Goal: Transaction & Acquisition: Purchase product/service

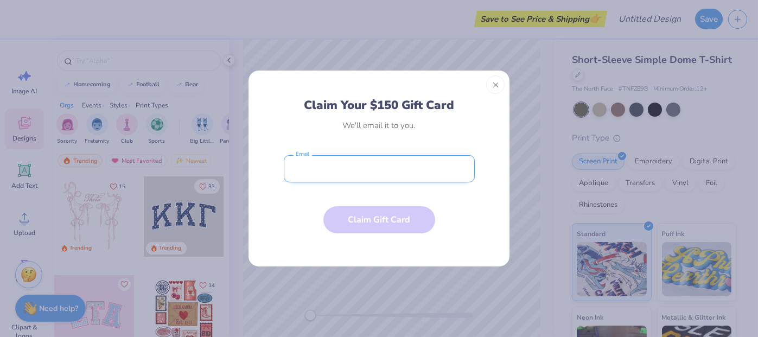
click at [375, 164] on input "email" at bounding box center [379, 168] width 191 height 27
type input "[PERSON_NAME][EMAIL_ADDRESS][PERSON_NAME][DOMAIN_NAME]"
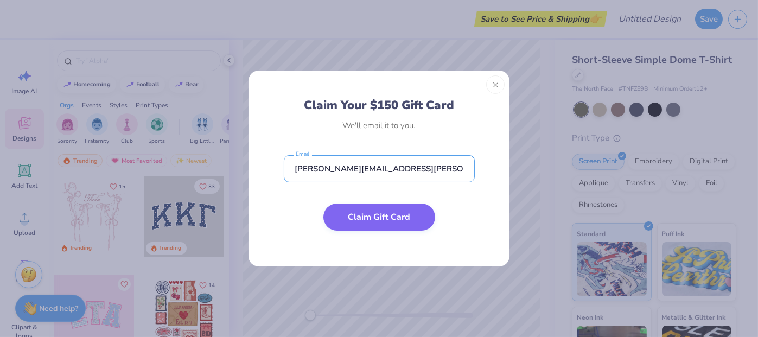
click at [380, 216] on button "Claim Gift Card" at bounding box center [379, 216] width 112 height 27
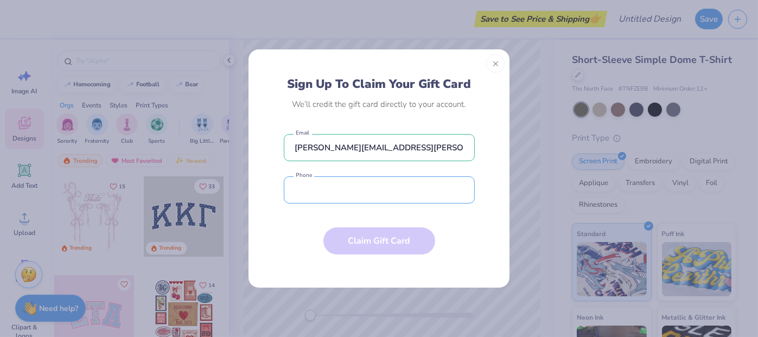
click at [346, 189] on input "tel" at bounding box center [379, 189] width 191 height 27
type input "(447) 401-8906"
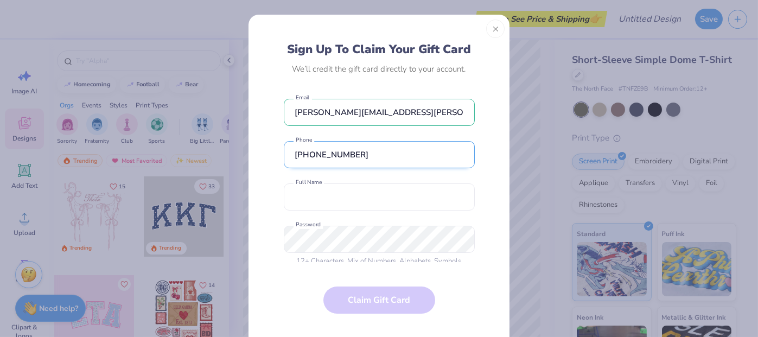
scroll to position [4, 0]
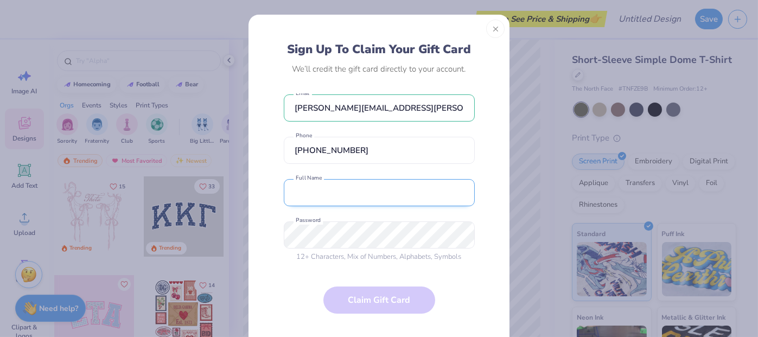
click at [351, 184] on input "text" at bounding box center [379, 192] width 191 height 27
type input "Becky Cuddihy"
click at [375, 304] on form "becky.cuddihy@litmos.com Email (447) 401-8906 Phone Becky Cuddihy Full Name 12 …" at bounding box center [379, 213] width 191 height 240
click at [439, 273] on form "becky.cuddihy@litmos.com Email (447) 401-8906 Phone Becky Cuddihy Full Name 12 …" at bounding box center [379, 213] width 191 height 240
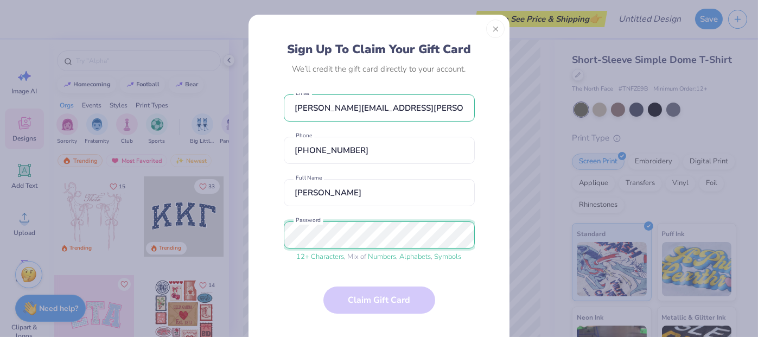
scroll to position [131, 0]
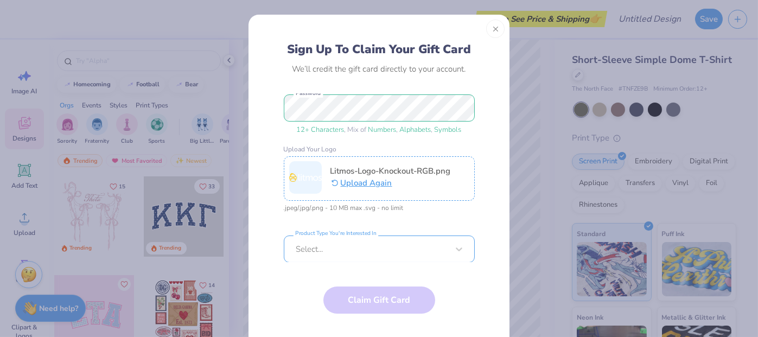
click at [343, 245] on div "Select..." at bounding box center [379, 248] width 191 height 27
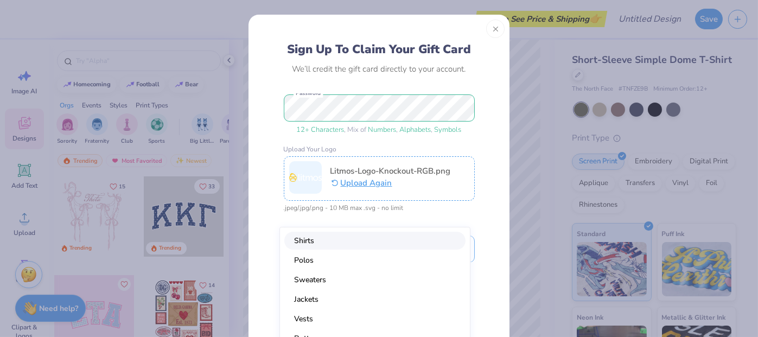
scroll to position [23, 0]
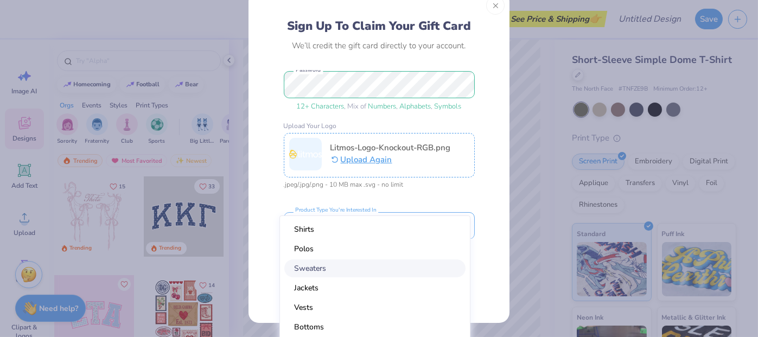
click at [326, 266] on div "Sweaters" at bounding box center [374, 268] width 181 height 18
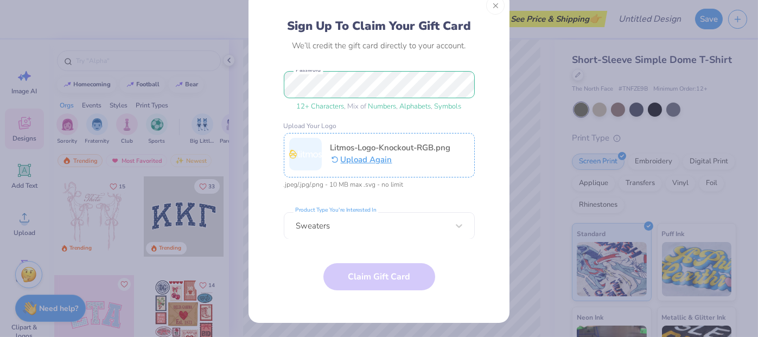
click at [358, 251] on form "becky.cuddihy@litmos.com Email (447) 401-8906 Phone Becky Cuddihy Full Name 12 …" at bounding box center [379, 190] width 191 height 240
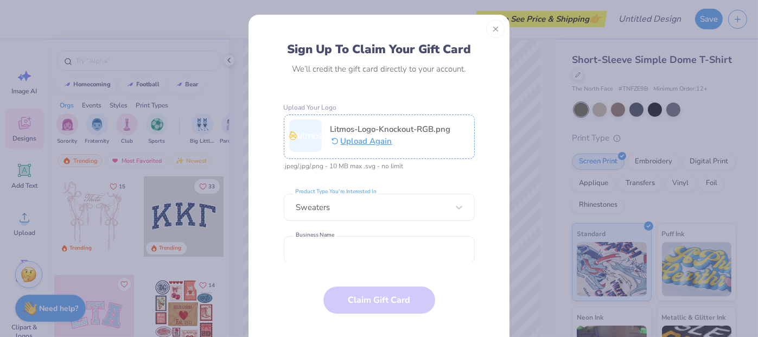
scroll to position [174, 0]
click at [352, 241] on input "text" at bounding box center [379, 248] width 191 height 27
type input "Litmos"
click at [463, 275] on form "becky.cuddihy@litmos.com Email (447) 401-8906 Phone Becky Cuddihy Full Name 12 …" at bounding box center [379, 213] width 191 height 240
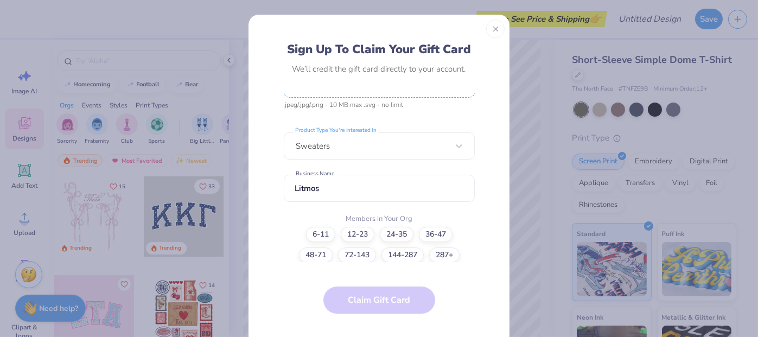
scroll to position [23, 0]
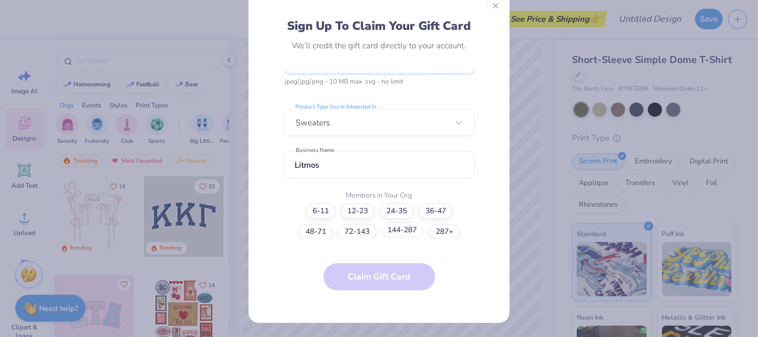
click at [400, 229] on label "144-287" at bounding box center [402, 229] width 42 height 15
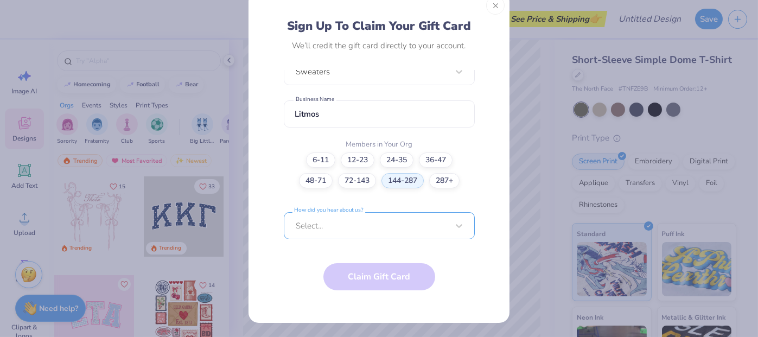
click at [422, 224] on div "Select..." at bounding box center [379, 225] width 191 height 27
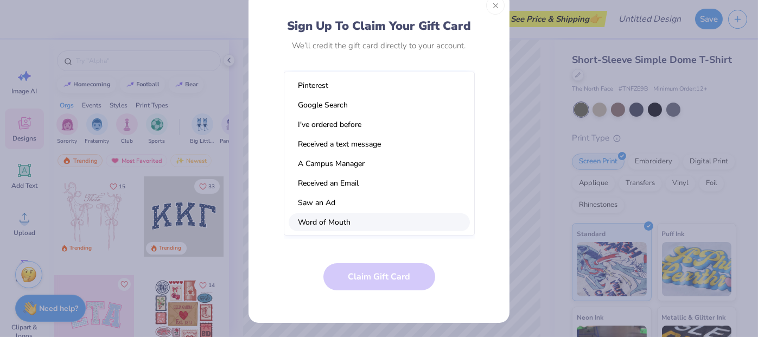
scroll to position [0, 0]
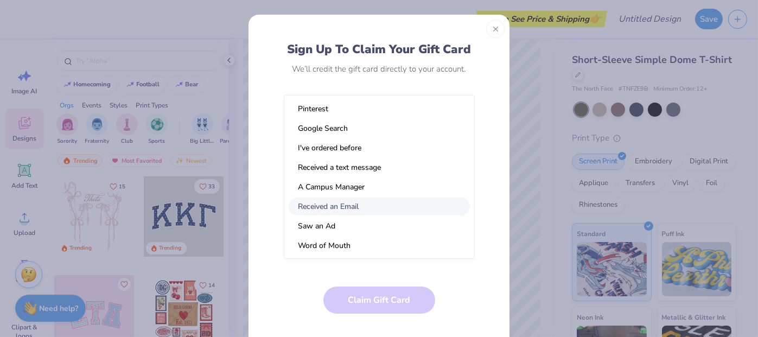
click at [421, 212] on div "Received an Email" at bounding box center [378, 206] width 181 height 18
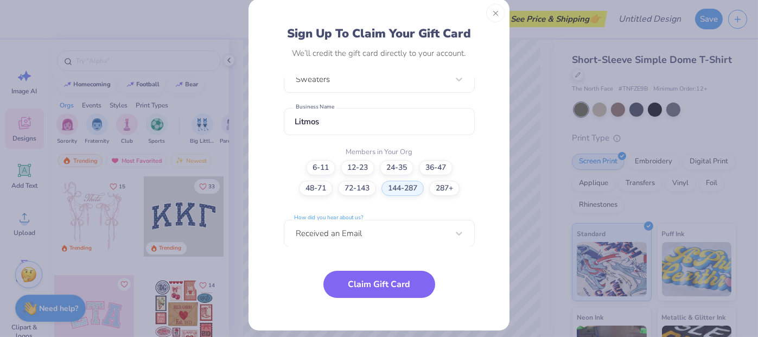
scroll to position [23, 0]
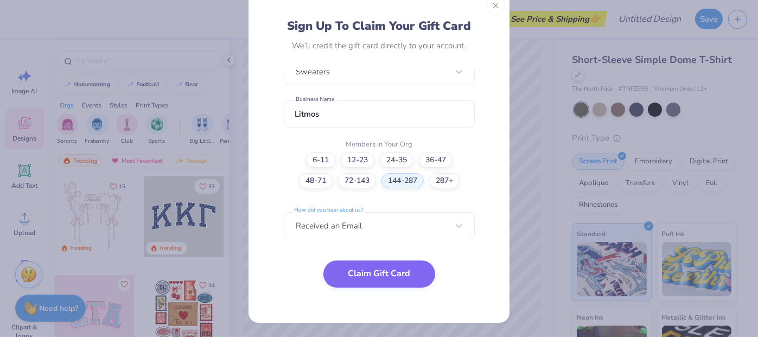
click at [401, 268] on button "Claim Gift Card" at bounding box center [379, 273] width 112 height 27
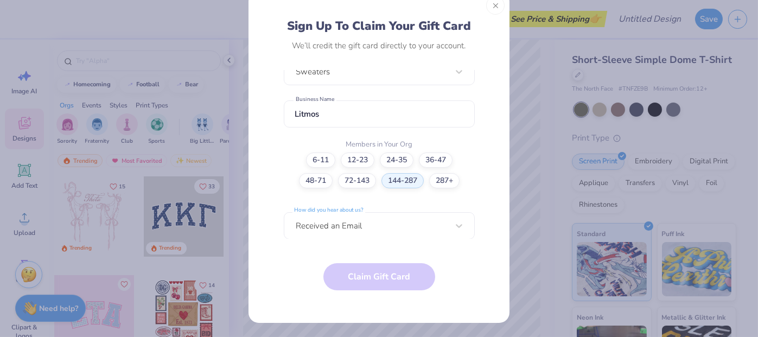
scroll to position [0, 0]
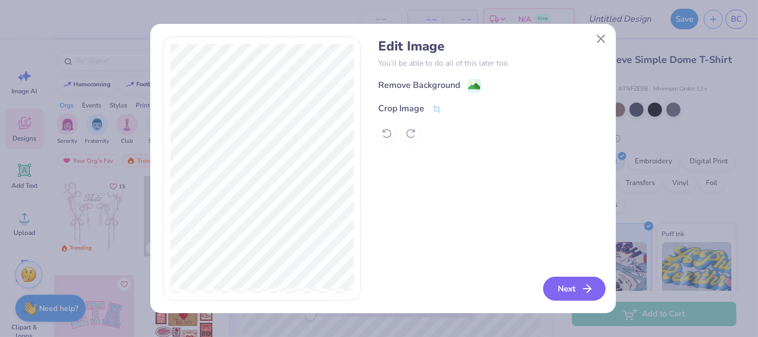
click at [570, 286] on button "Next" at bounding box center [574, 289] width 62 height 24
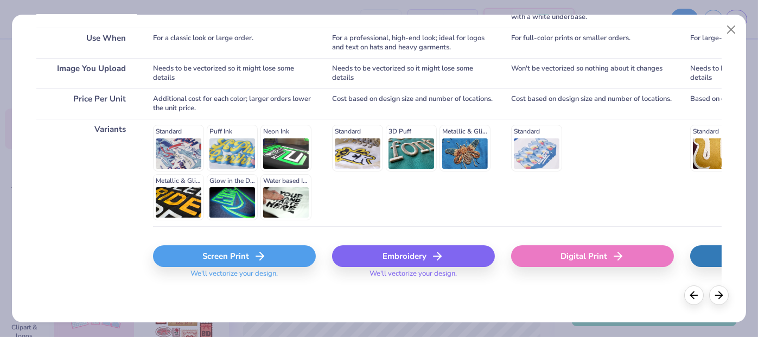
scroll to position [203, 0]
click at [426, 255] on div "Embroidery" at bounding box center [413, 256] width 163 height 22
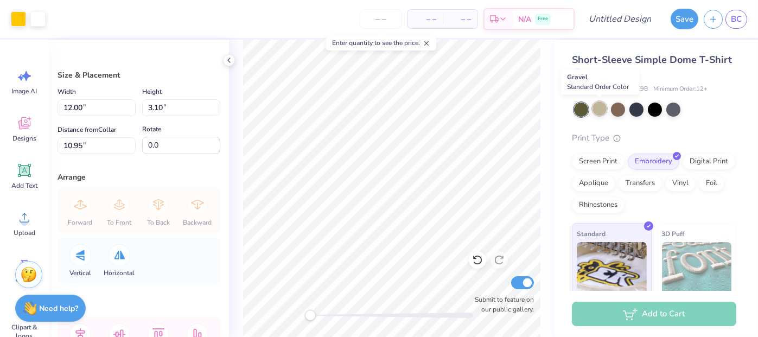
click at [602, 113] on div at bounding box center [599, 108] width 14 height 14
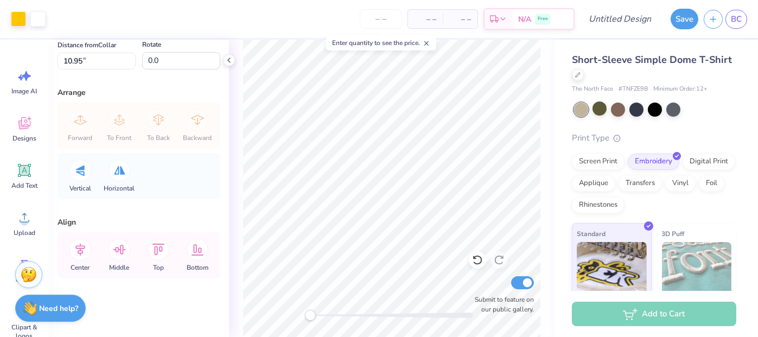
scroll to position [0, 0]
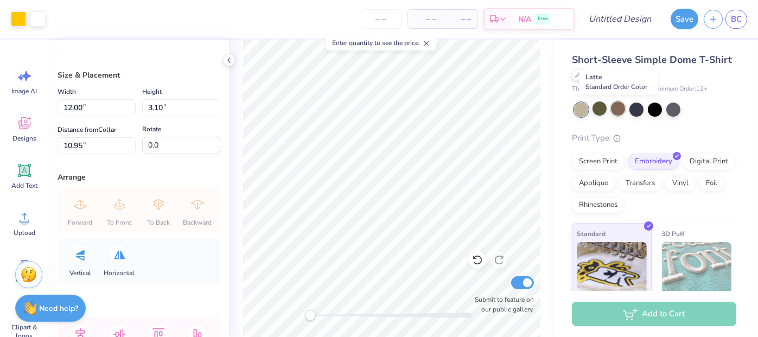
click at [619, 108] on div at bounding box center [618, 108] width 14 height 14
click at [639, 108] on div at bounding box center [636, 108] width 14 height 14
click at [654, 109] on div at bounding box center [654, 108] width 14 height 14
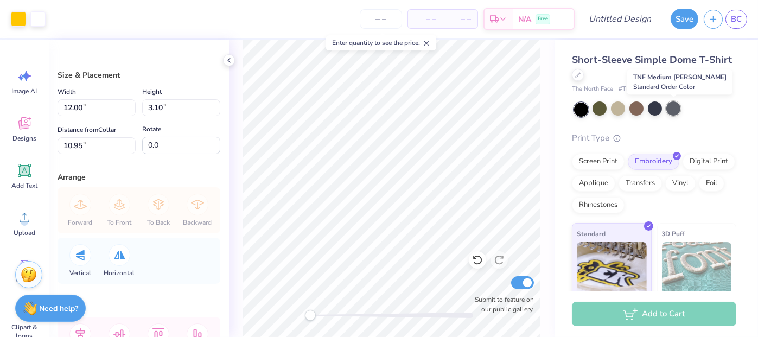
click at [674, 111] on div at bounding box center [673, 108] width 14 height 14
click at [677, 25] on button "Save" at bounding box center [684, 17] width 28 height 21
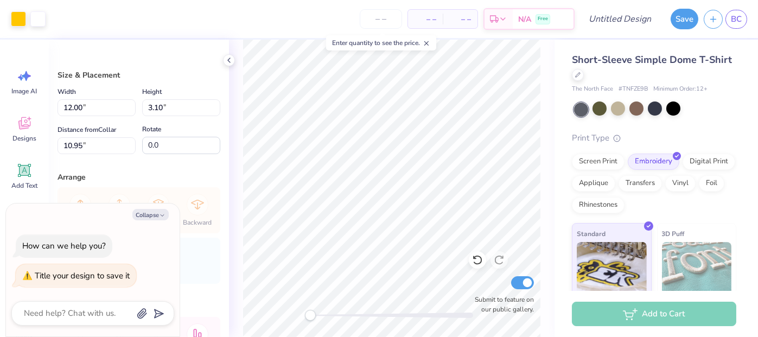
type textarea "t"
type textarea "x"
type textarea "te"
type textarea "x"
type textarea "tes"
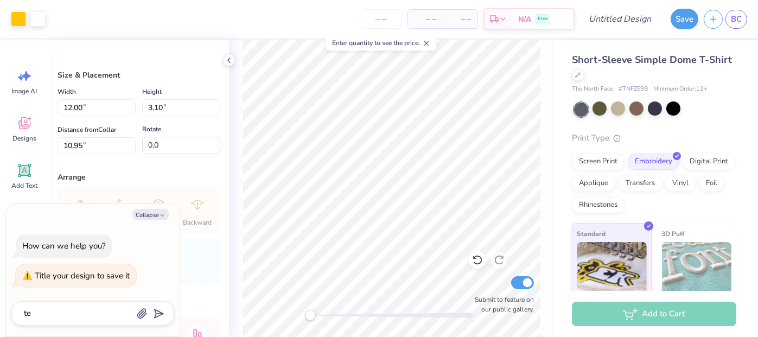
type textarea "x"
type textarea "test"
type textarea "x"
type textarea "test"
click at [673, 19] on button "Save" at bounding box center [684, 17] width 28 height 21
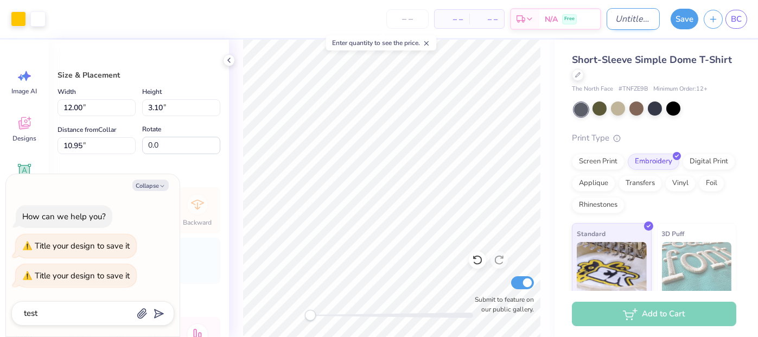
type textarea "x"
click at [606, 23] on input "Design Title" at bounding box center [632, 19] width 53 height 22
type input "t"
type textarea "x"
type input "te"
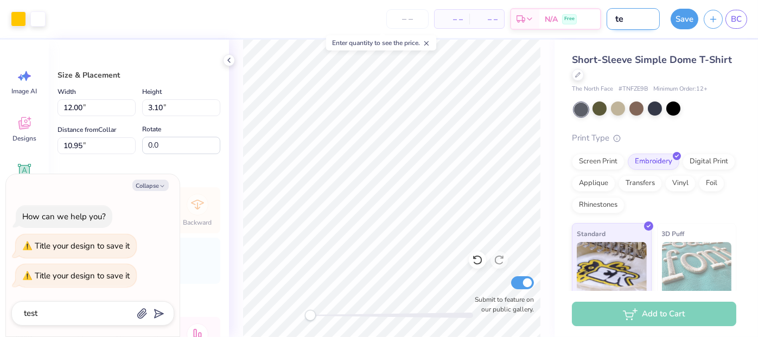
type textarea "x"
type input "tes"
type textarea "x"
type input "test"
type textarea "x"
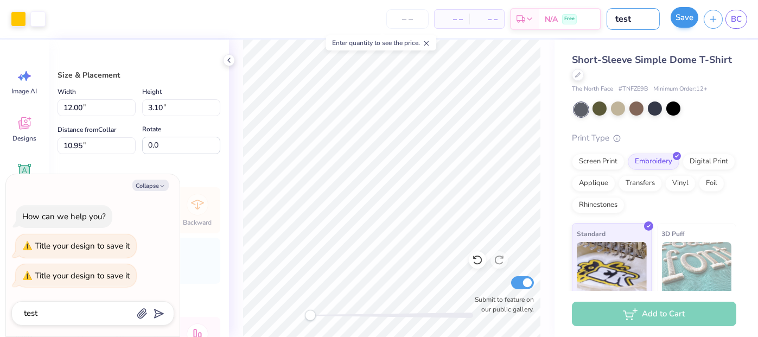
type input "test"
click at [687, 21] on button "Save" at bounding box center [684, 17] width 28 height 21
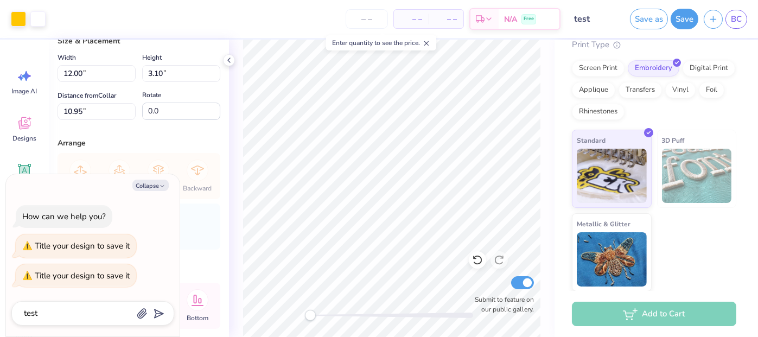
scroll to position [85, 0]
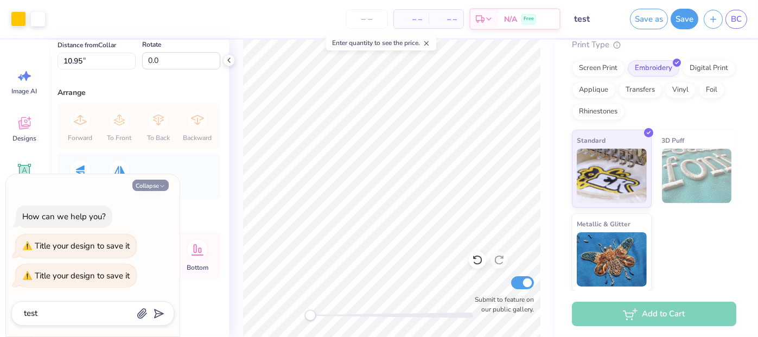
click at [152, 187] on button "Collapse" at bounding box center [150, 184] width 36 height 11
type textarea "x"
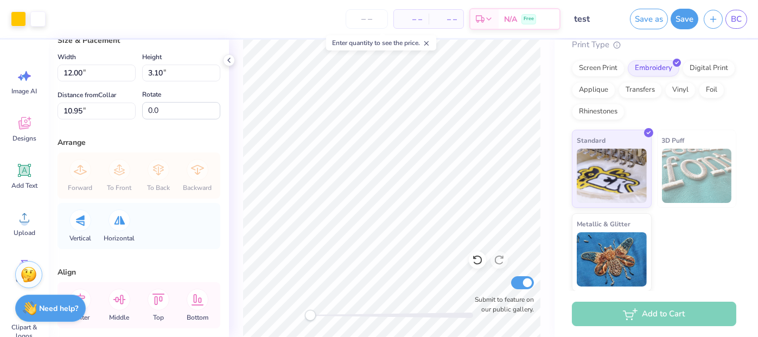
scroll to position [0, 0]
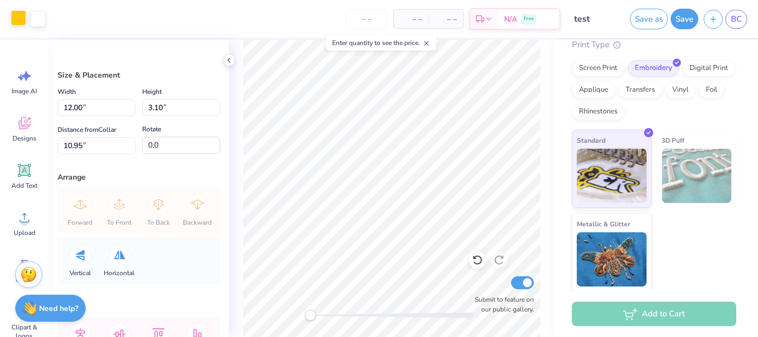
click at [19, 17] on div at bounding box center [18, 17] width 15 height 15
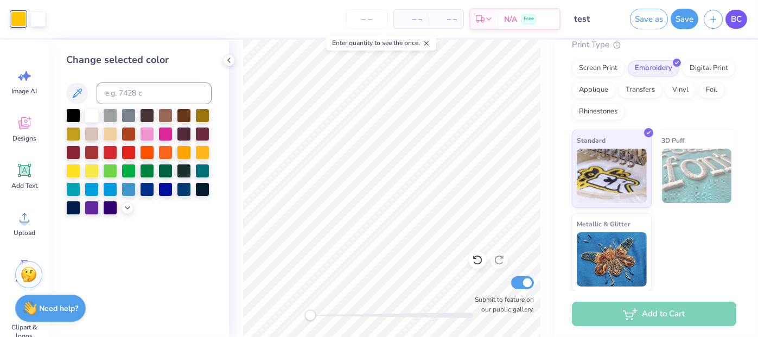
click at [736, 20] on span "BC" at bounding box center [735, 19] width 11 height 12
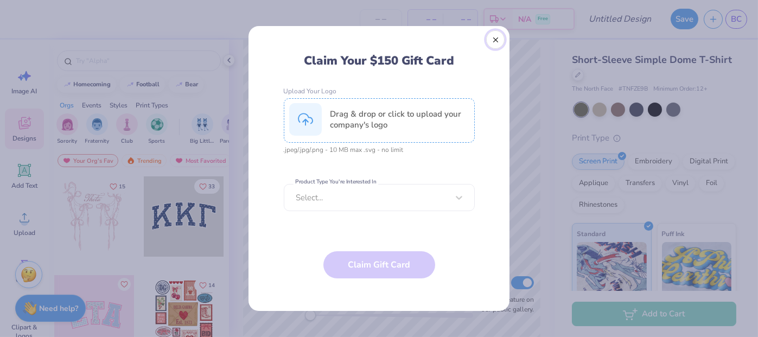
click at [490, 42] on button "Close" at bounding box center [495, 39] width 18 height 18
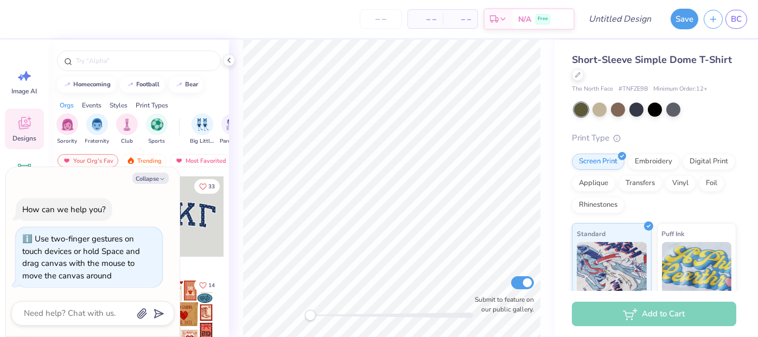
click at [269, 311] on div "Submit to feature on our public gallery." at bounding box center [391, 188] width 325 height 297
click at [580, 71] on icon at bounding box center [577, 73] width 5 height 5
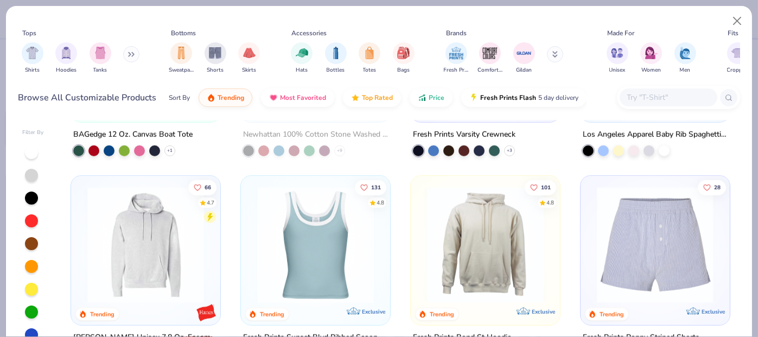
scroll to position [1464, 0]
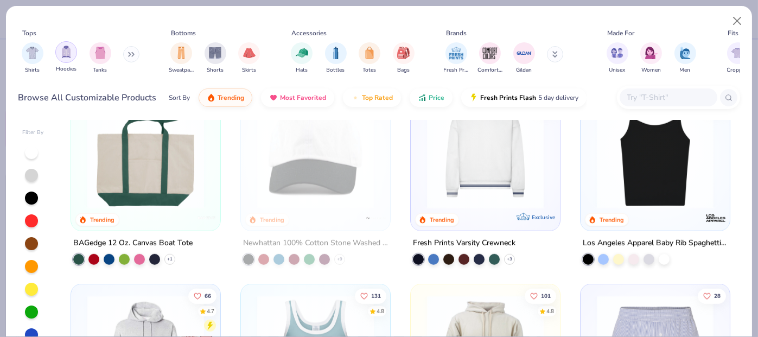
click at [70, 50] on img "filter for Hoodies" at bounding box center [66, 52] width 12 height 12
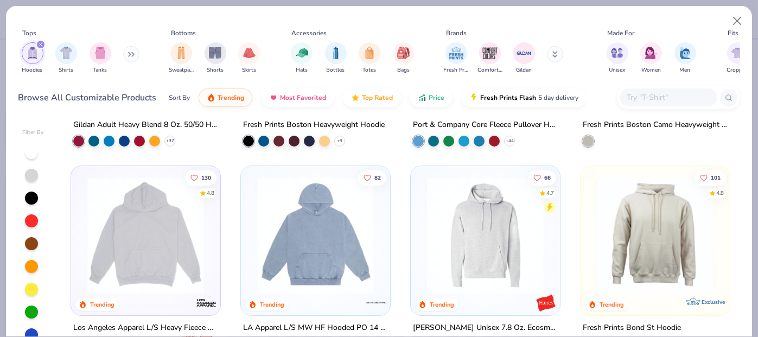
scroll to position [217, 0]
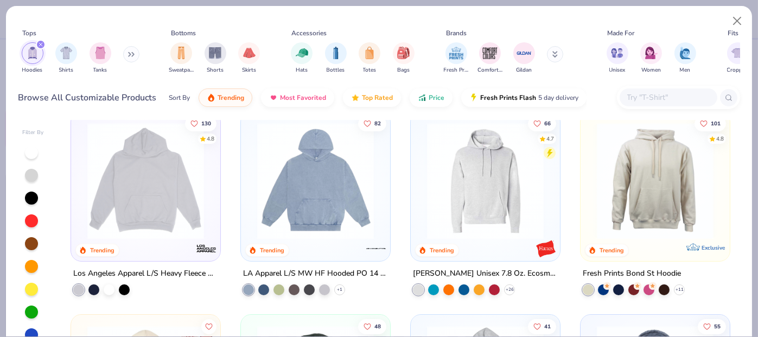
click at [300, 187] on img at bounding box center [315, 181] width 127 height 117
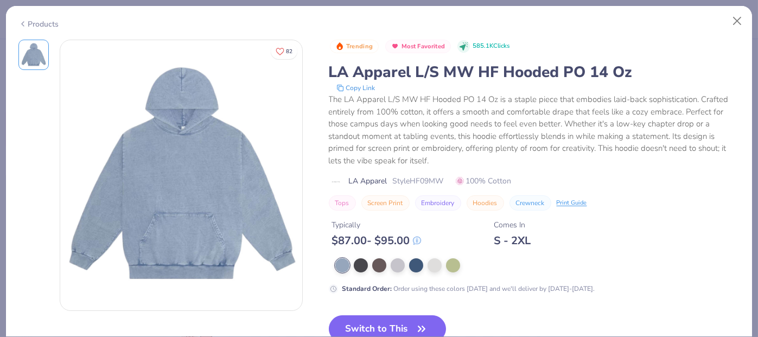
scroll to position [54, 0]
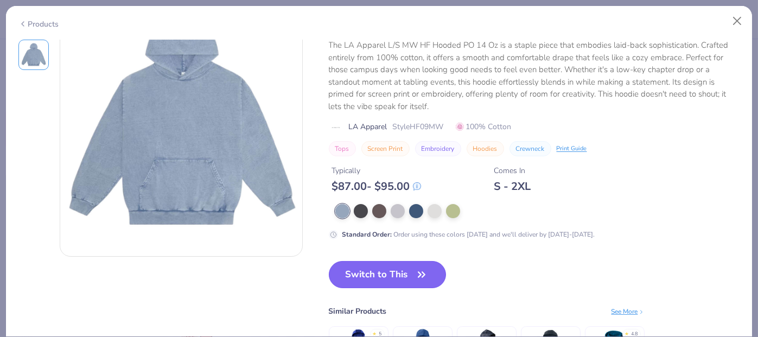
click at [396, 273] on button "Switch to This" at bounding box center [388, 274] width 118 height 27
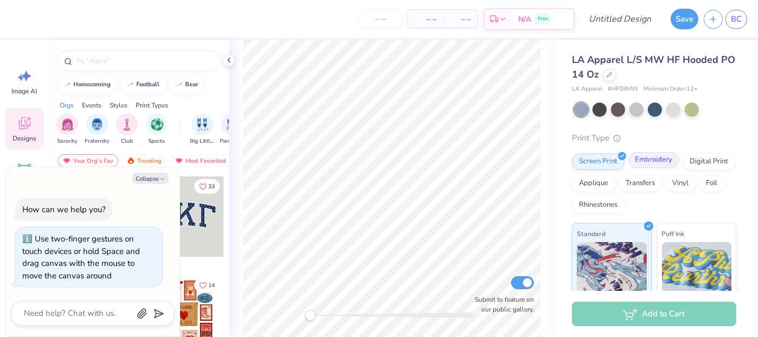
click at [671, 162] on div "Embroidery" at bounding box center [653, 160] width 52 height 16
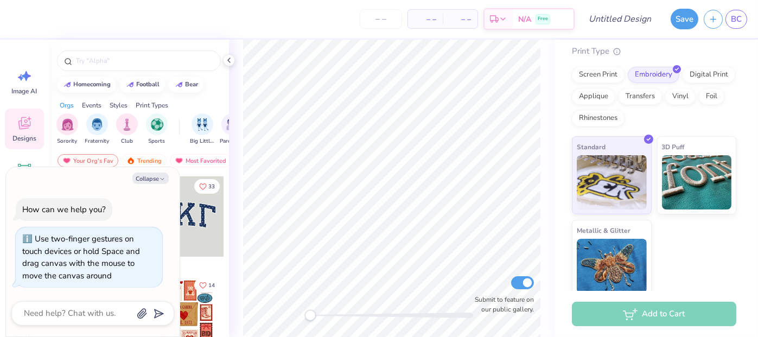
scroll to position [94, 0]
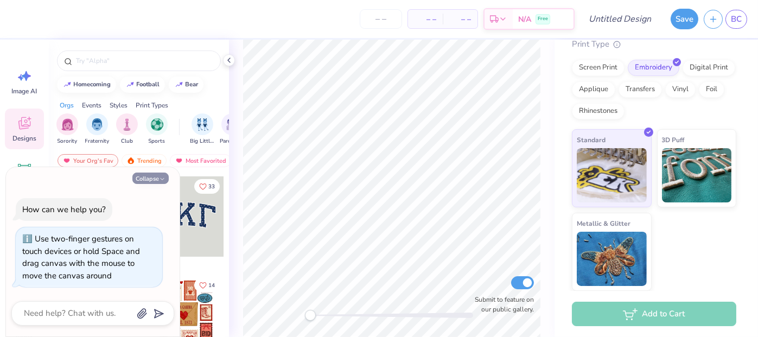
click at [157, 178] on button "Collapse" at bounding box center [150, 177] width 36 height 11
type textarea "x"
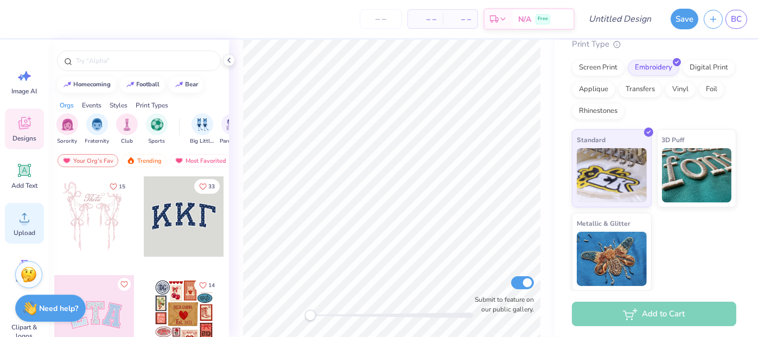
click at [30, 215] on icon at bounding box center [24, 217] width 16 height 16
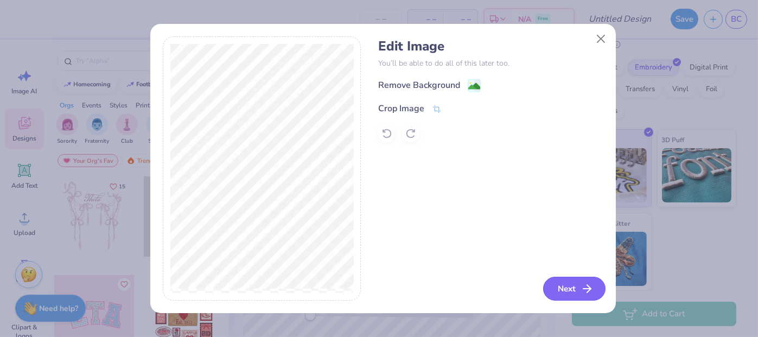
click at [565, 288] on button "Next" at bounding box center [574, 289] width 62 height 24
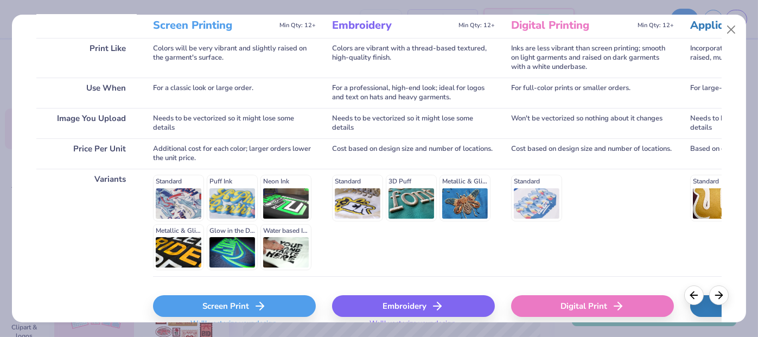
scroll to position [203, 0]
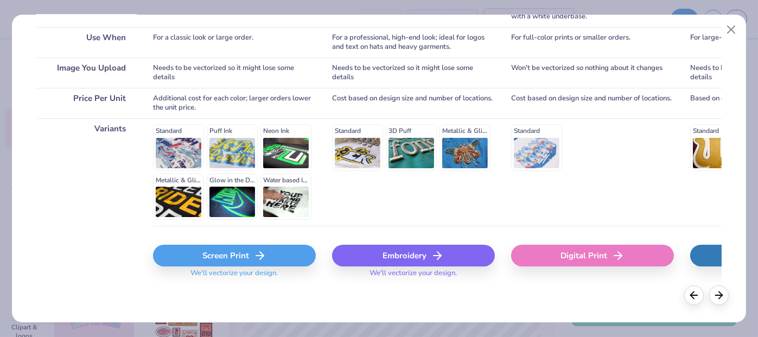
click at [401, 253] on div "Embroidery" at bounding box center [413, 256] width 163 height 22
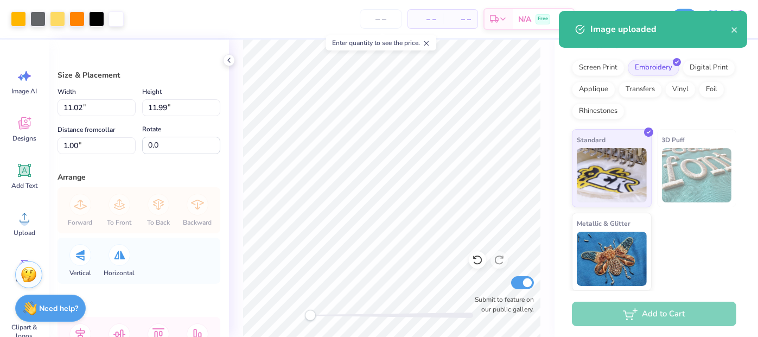
type input "4.58"
type input "4.99"
type input "8.01"
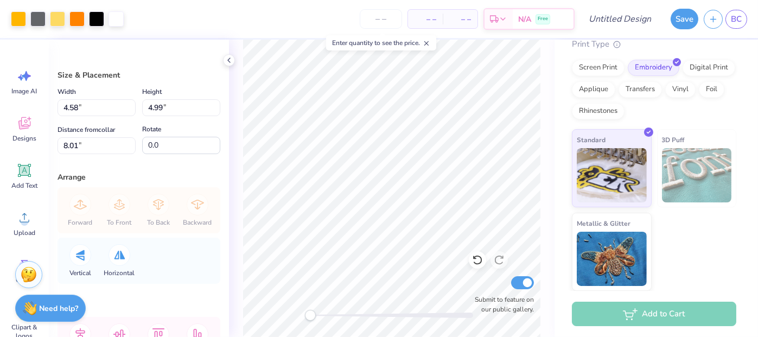
type input "2.24"
type input "2.44"
type input "4.56"
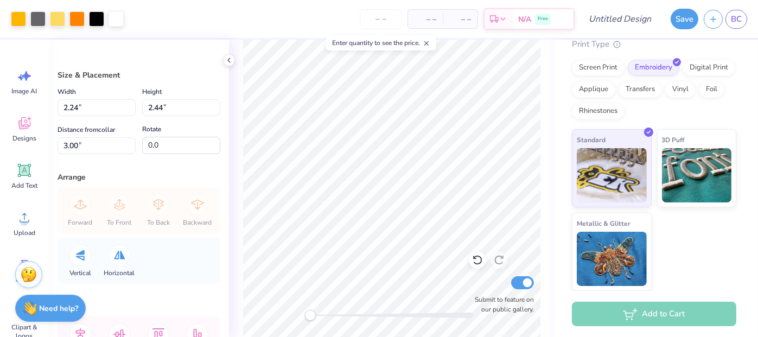
type input "2.79"
type input "3.03"
type input "3.56"
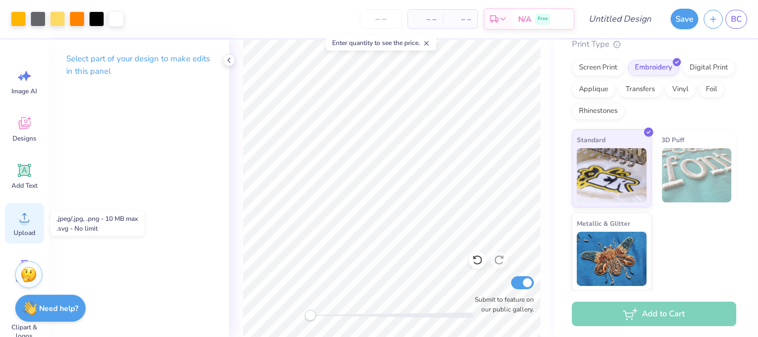
click at [25, 230] on span "Upload" at bounding box center [25, 232] width 22 height 9
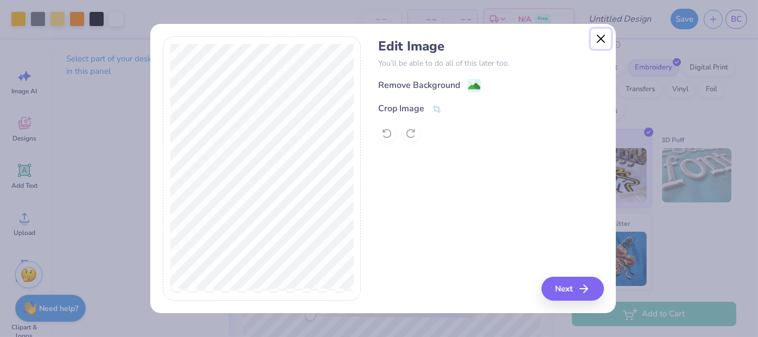
click at [600, 40] on button "Close" at bounding box center [601, 39] width 21 height 21
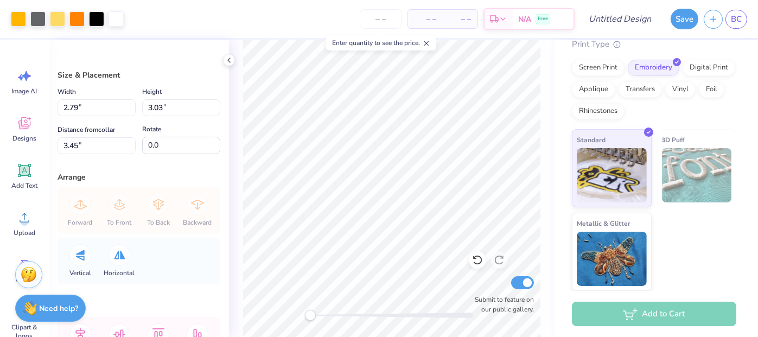
type input "3.56"
type input "3.87"
click at [554, 187] on div "LA Apparel L/S MW HF Hooded PO 14 Oz LA Apparel # HF09MW Minimum Order: 12 + Pr…" at bounding box center [655, 118] width 203 height 345
click at [702, 185] on img at bounding box center [697, 175] width 70 height 54
click at [675, 156] on img at bounding box center [697, 175] width 70 height 54
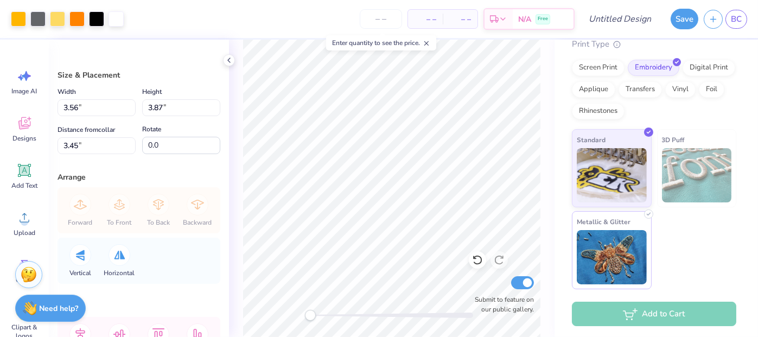
click at [617, 261] on img at bounding box center [611, 257] width 70 height 54
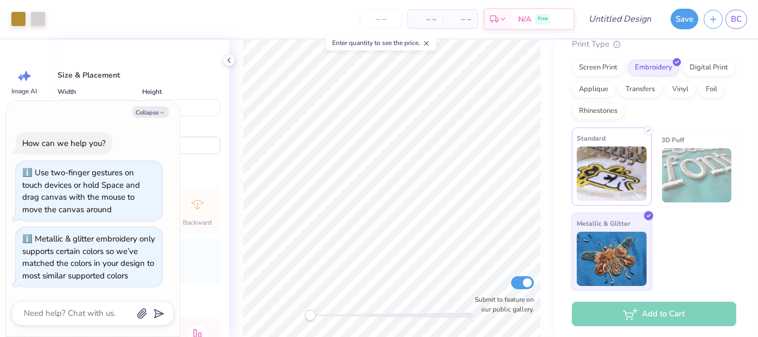
click at [615, 187] on img at bounding box center [611, 173] width 70 height 54
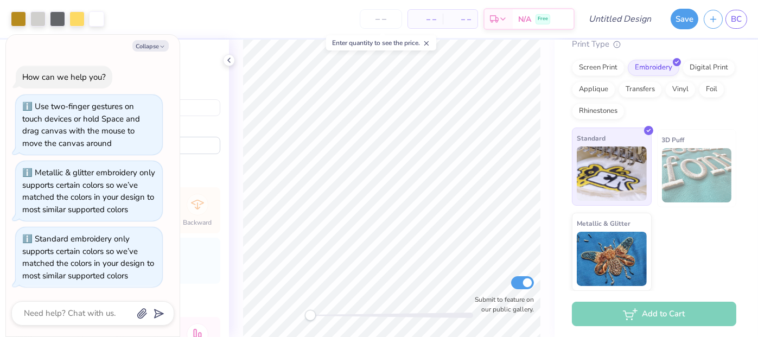
click at [613, 174] on img at bounding box center [611, 173] width 70 height 54
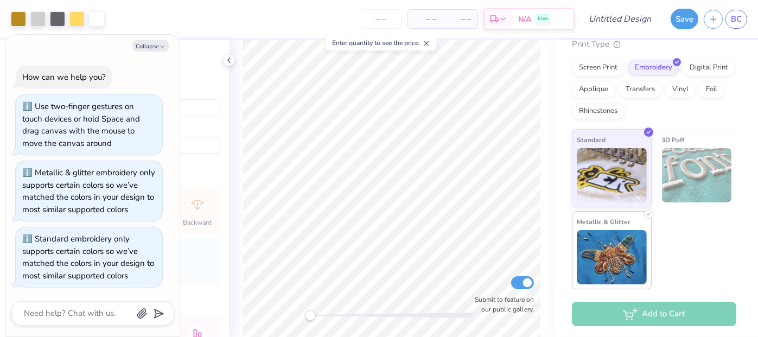
click at [627, 243] on img at bounding box center [611, 257] width 70 height 54
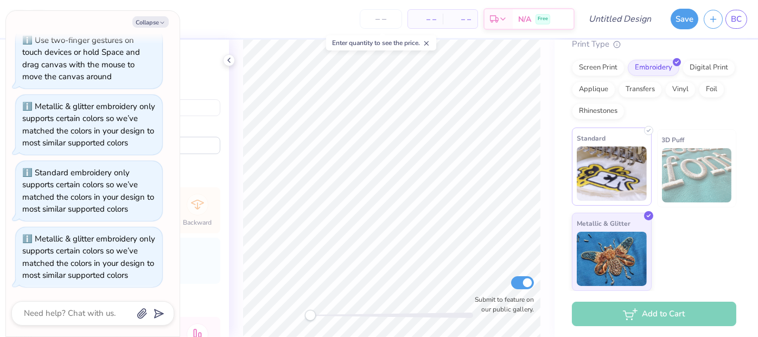
click at [620, 182] on img at bounding box center [611, 173] width 70 height 54
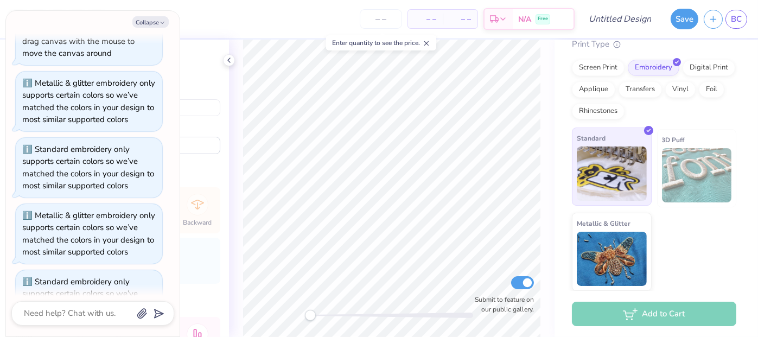
scroll to position [133, 0]
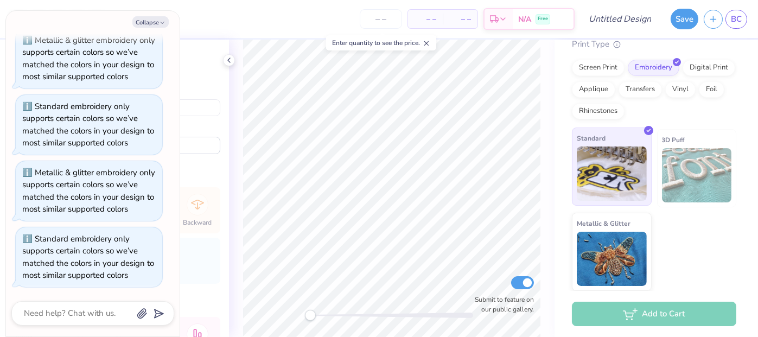
click at [620, 182] on img at bounding box center [611, 173] width 70 height 54
click at [682, 150] on img at bounding box center [697, 175] width 70 height 54
click at [600, 69] on div "Screen Print" at bounding box center [598, 66] width 53 height 16
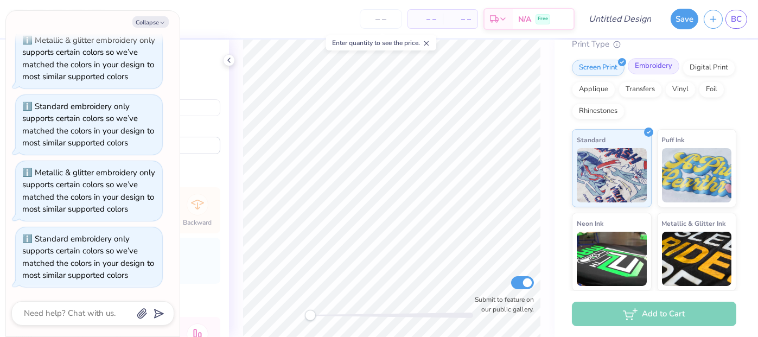
click at [649, 70] on div "Embroidery" at bounding box center [653, 66] width 52 height 16
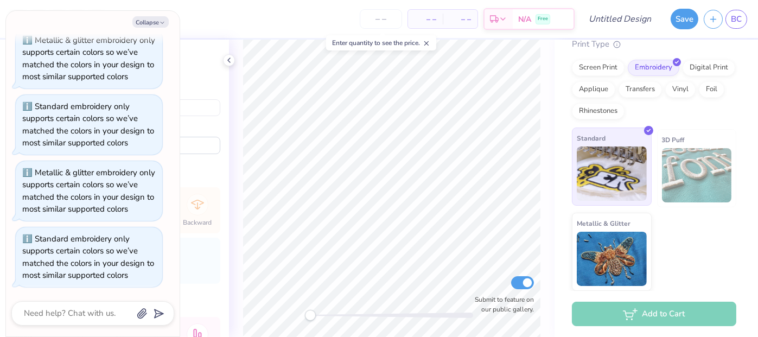
click at [595, 189] on img at bounding box center [611, 173] width 70 height 54
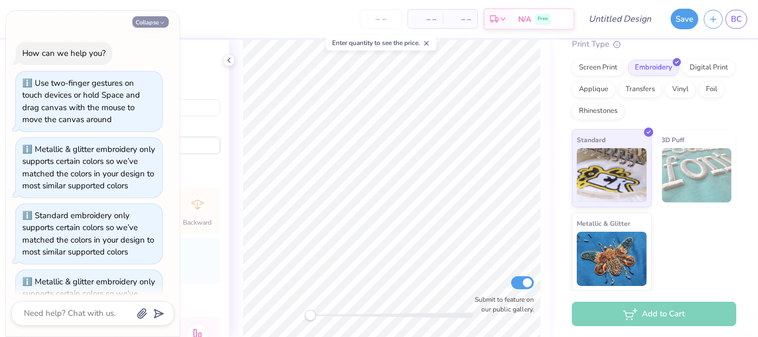
click at [145, 22] on button "Collapse" at bounding box center [150, 21] width 36 height 11
type textarea "x"
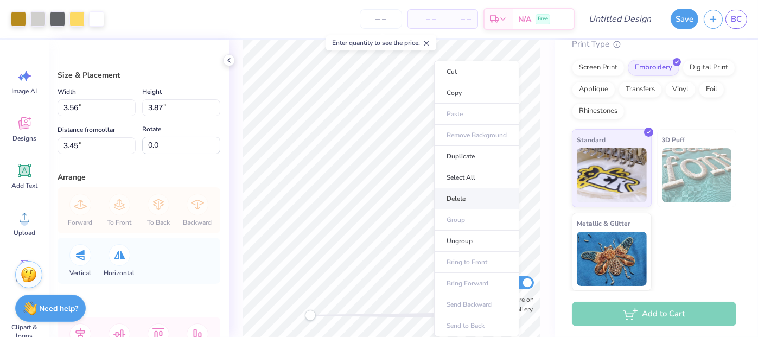
click at [457, 200] on li "Delete" at bounding box center [476, 198] width 85 height 21
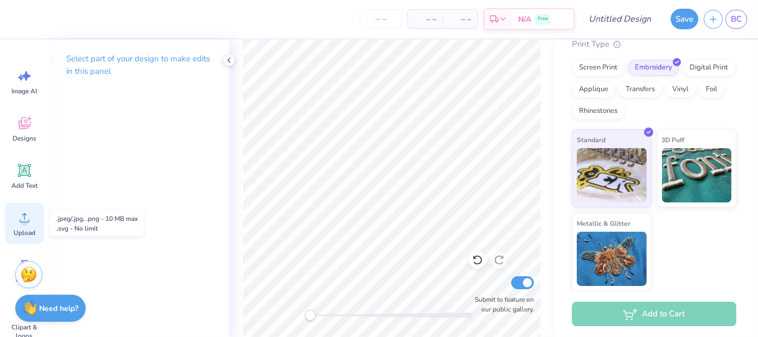
click at [31, 220] on icon at bounding box center [24, 217] width 16 height 16
click at [20, 229] on span "Upload" at bounding box center [25, 232] width 22 height 9
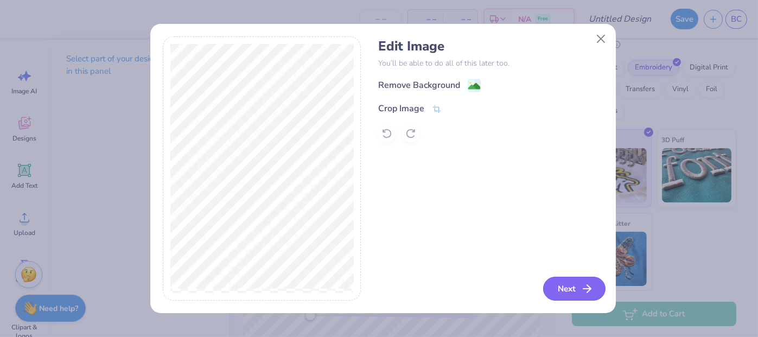
click at [575, 285] on button "Next" at bounding box center [574, 289] width 62 height 24
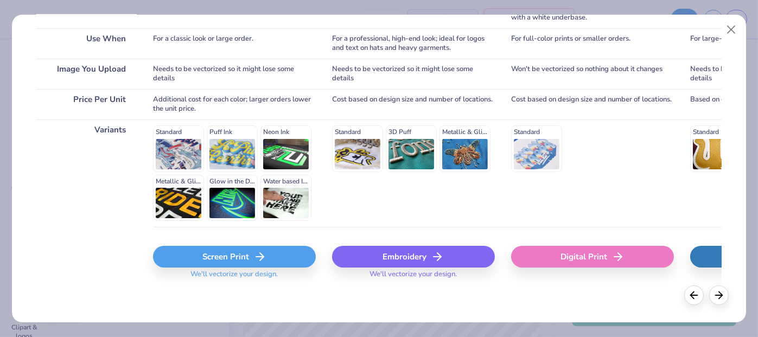
scroll to position [203, 0]
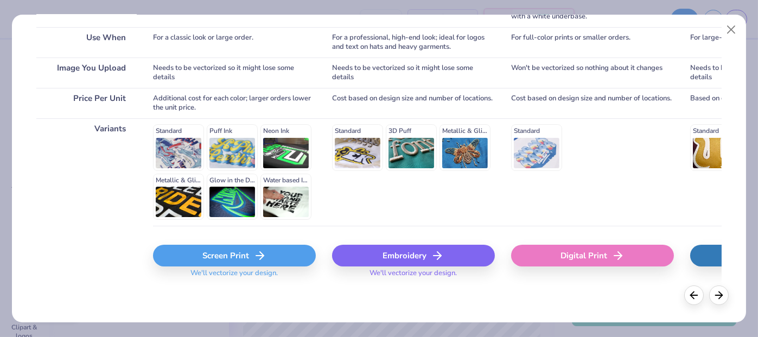
click at [415, 251] on div "Embroidery" at bounding box center [413, 256] width 163 height 22
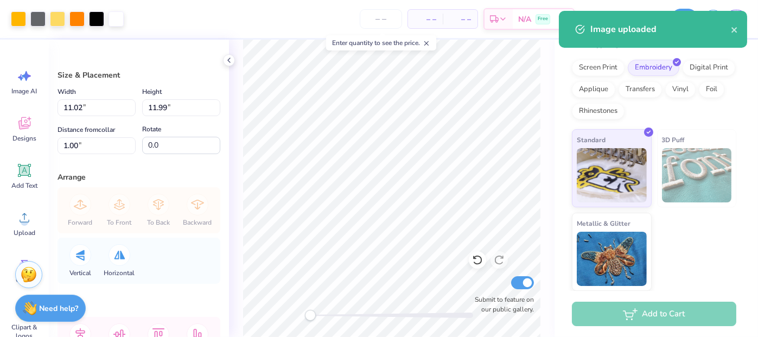
type input "4.56"
type input "4.96"
type input "8.04"
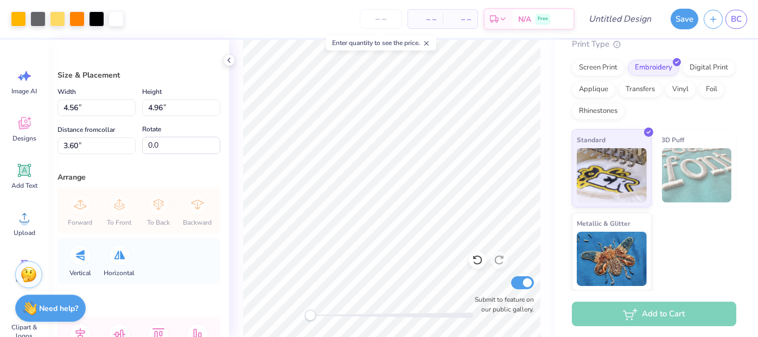
type input "3.70"
type input "4.03"
type input "4.53"
click at [20, 215] on icon at bounding box center [24, 217] width 16 height 16
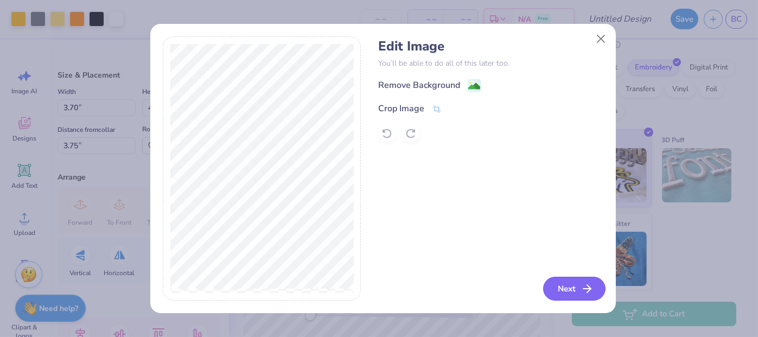
click at [564, 286] on button "Next" at bounding box center [574, 289] width 62 height 24
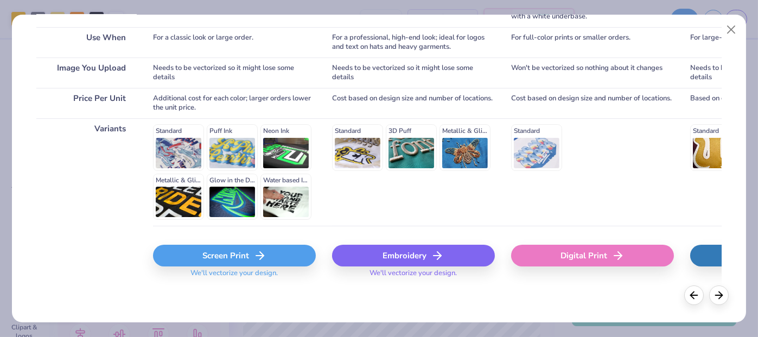
click at [422, 258] on div "Embroidery" at bounding box center [413, 256] width 163 height 22
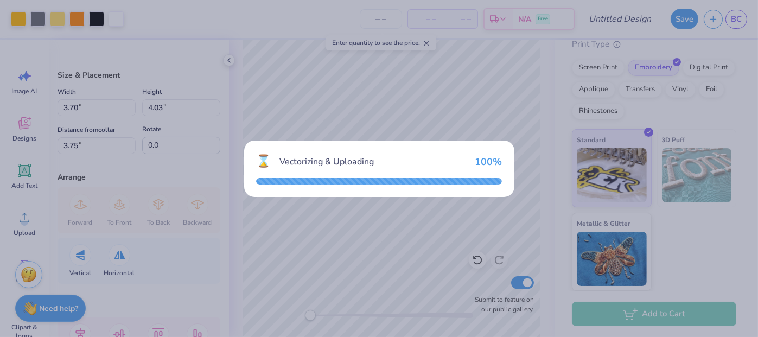
type input "12.00"
type input "9.40"
type input "2.30"
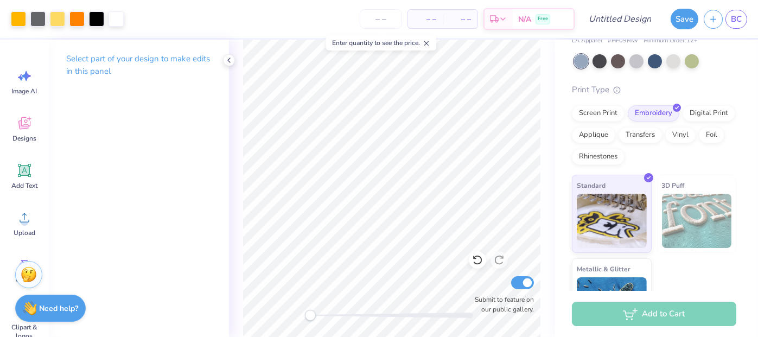
scroll to position [0, 0]
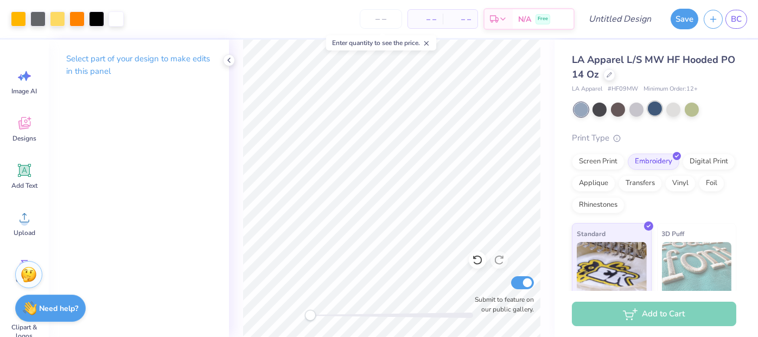
click at [654, 111] on div at bounding box center [654, 108] width 14 height 14
click at [640, 111] on div at bounding box center [636, 108] width 14 height 14
click at [624, 110] on div at bounding box center [618, 108] width 14 height 14
click at [603, 112] on div at bounding box center [599, 108] width 14 height 14
click at [657, 110] on div at bounding box center [654, 108] width 14 height 14
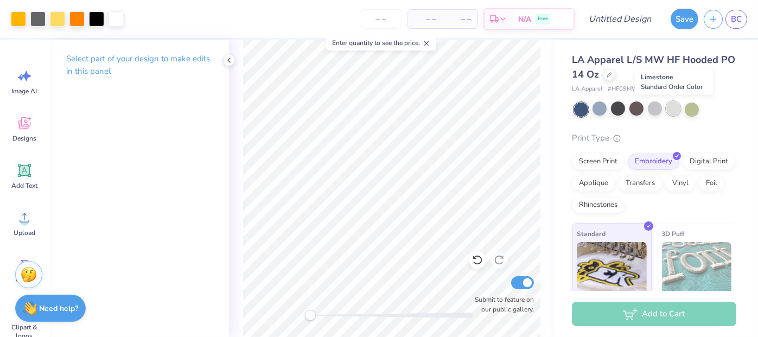
click at [679, 110] on div at bounding box center [673, 108] width 14 height 14
click at [691, 110] on div at bounding box center [691, 108] width 14 height 14
click at [599, 108] on div at bounding box center [599, 108] width 14 height 14
click at [653, 110] on div at bounding box center [654, 108] width 14 height 14
click at [620, 108] on div at bounding box center [618, 108] width 14 height 14
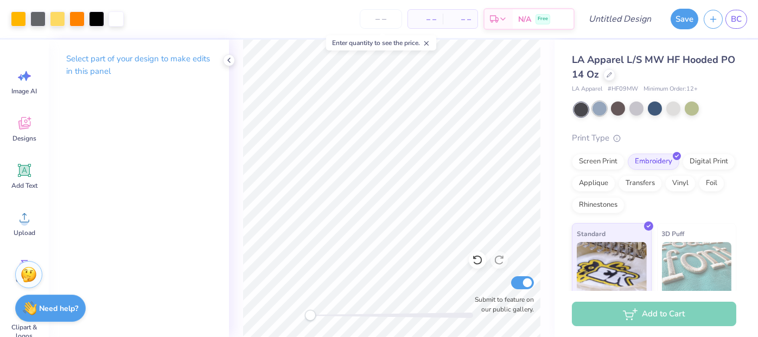
click at [602, 109] on div at bounding box center [599, 108] width 14 height 14
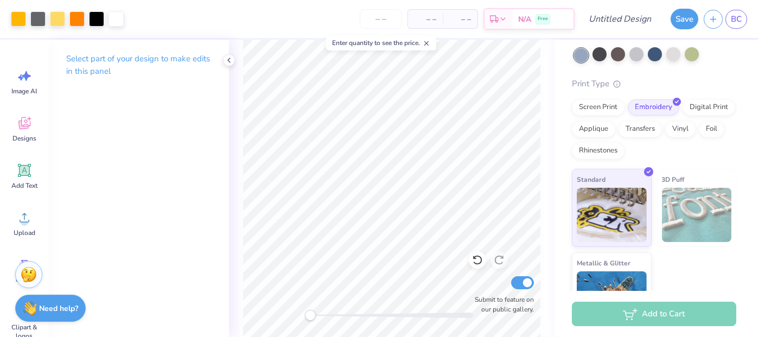
scroll to position [94, 0]
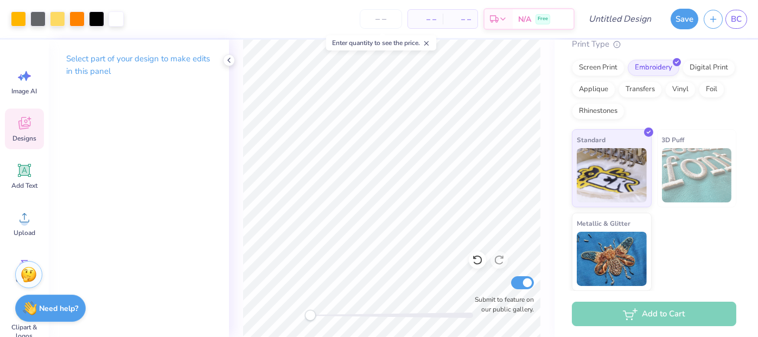
click at [24, 120] on icon at bounding box center [24, 123] width 16 height 16
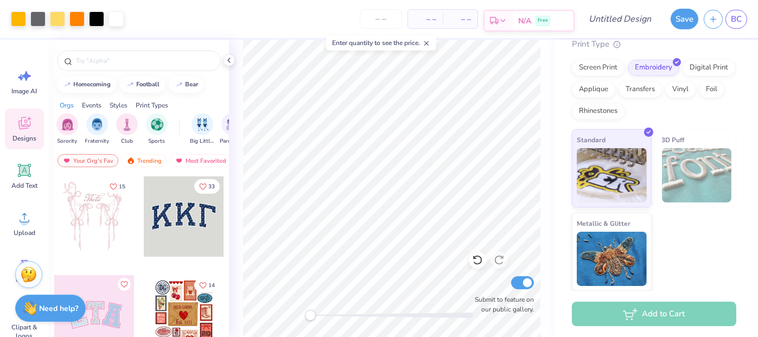
click at [520, 19] on span "N/A" at bounding box center [524, 20] width 13 height 11
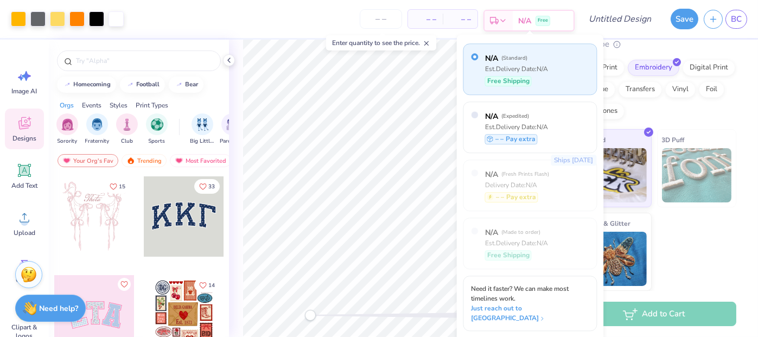
click at [520, 19] on span "N/A" at bounding box center [524, 20] width 13 height 11
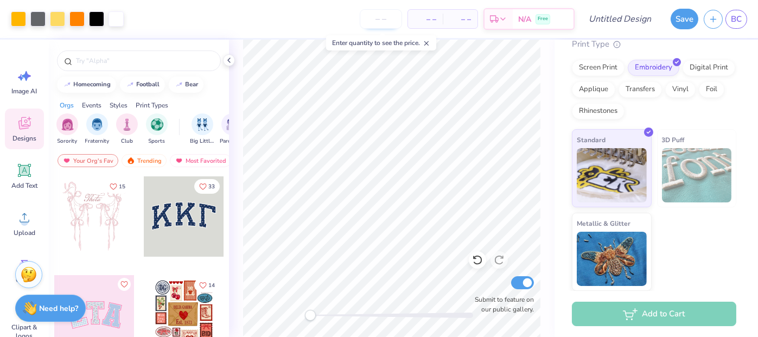
click at [378, 20] on input "number" at bounding box center [381, 19] width 42 height 20
type input "12"
